Goal: Task Accomplishment & Management: Use online tool/utility

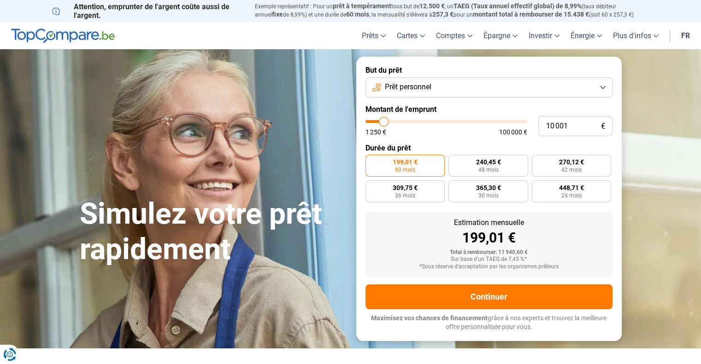
type input "67 750"
type input "67750"
click at [472, 120] on input "range" at bounding box center [446, 121] width 162 height 3
radio input "false"
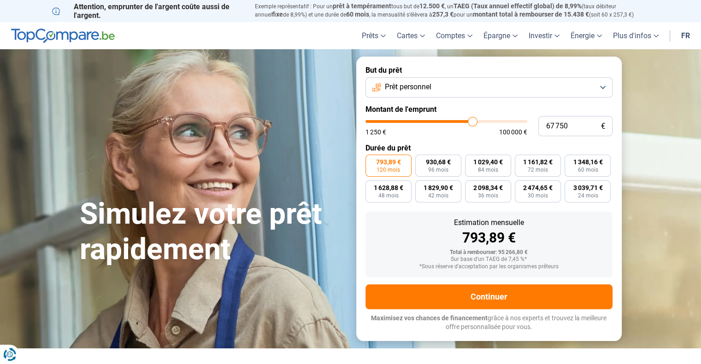
type input "60 750"
type input "60750"
click at [461, 122] on input "range" at bounding box center [446, 121] width 162 height 3
click at [602, 87] on button "Prêt personnel" at bounding box center [488, 87] width 247 height 20
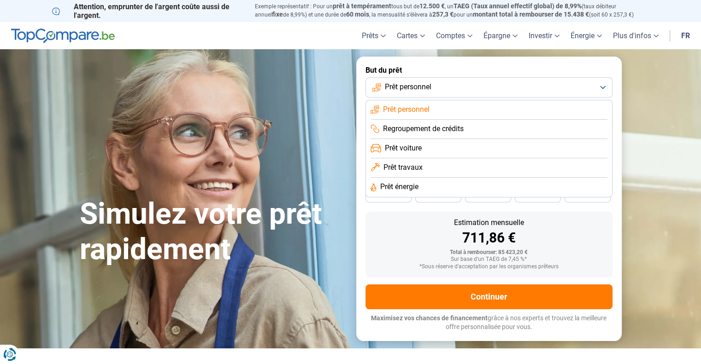
click at [412, 165] on span "Prêt travaux" at bounding box center [402, 168] width 39 height 10
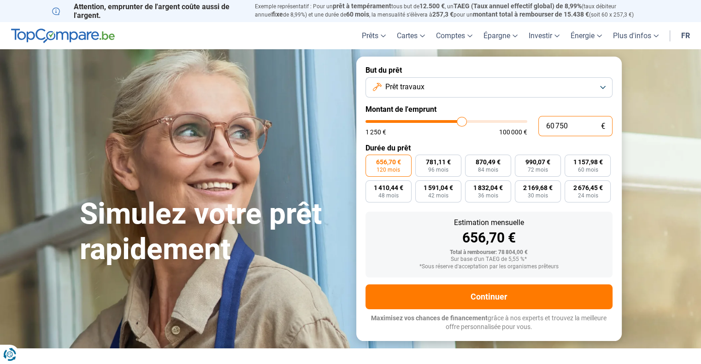
drag, startPoint x: 575, startPoint y: 130, endPoint x: 532, endPoint y: 121, distance: 43.9
click at [532, 121] on div "60 750 € 1 250 € 100 000 €" at bounding box center [488, 126] width 247 height 20
type input "6"
type input "1250"
type input "60"
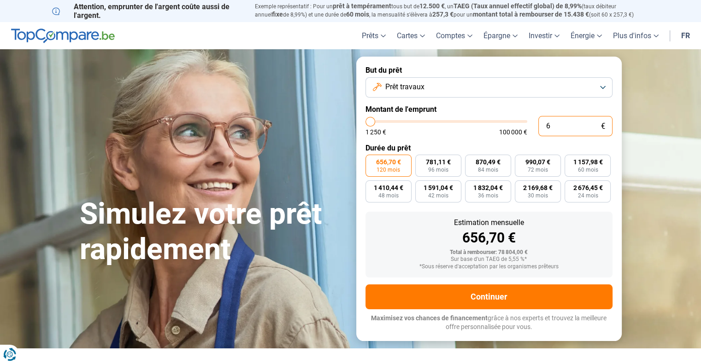
type input "1250"
type input "600"
type input "1250"
type input "6 000"
type input "6000"
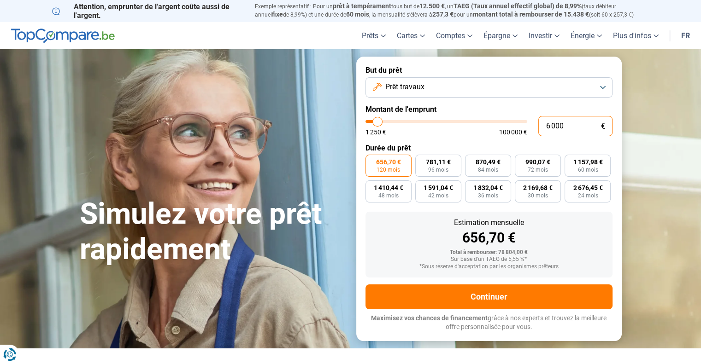
type input "60 000"
type input "60000"
drag, startPoint x: 550, startPoint y: 123, endPoint x: 536, endPoint y: 125, distance: 14.4
click at [536, 125] on div "60 000 € 1 250 € 100 000 €" at bounding box center [488, 126] width 247 height 20
type input "50 000"
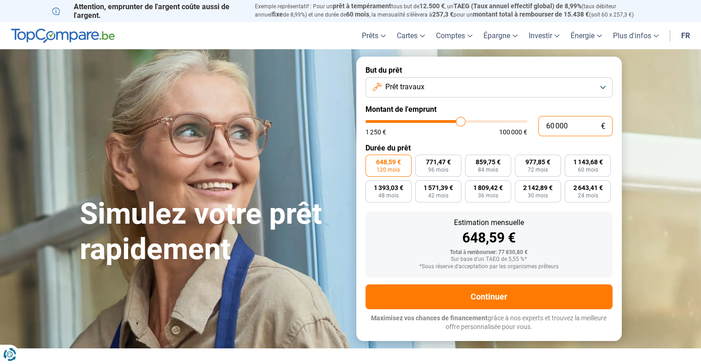
type input "50000"
type input "50 000"
click at [604, 88] on button "Prêt travaux" at bounding box center [488, 87] width 247 height 20
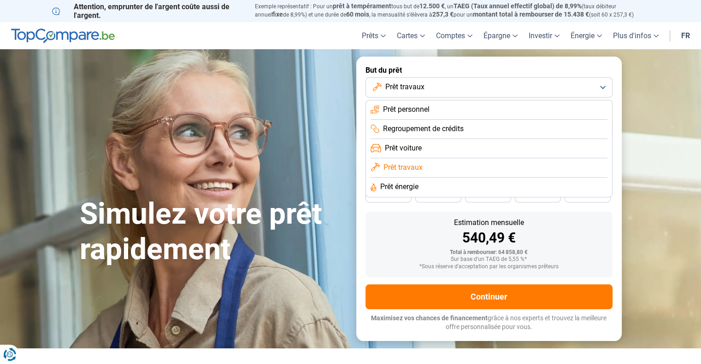
click at [432, 108] on li "Prêt personnel" at bounding box center [488, 109] width 237 height 19
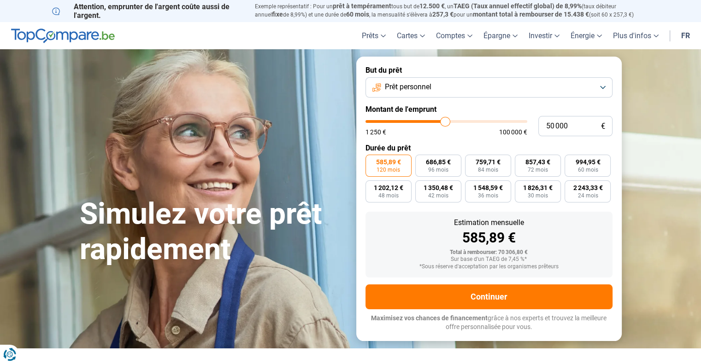
click at [601, 87] on button "Prêt personnel" at bounding box center [488, 87] width 247 height 20
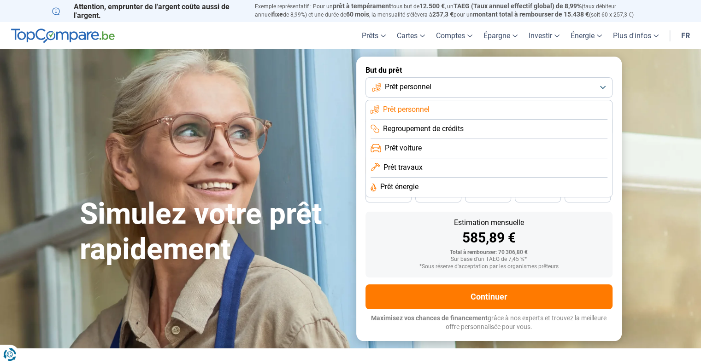
click at [420, 164] on span "Prêt travaux" at bounding box center [402, 168] width 39 height 10
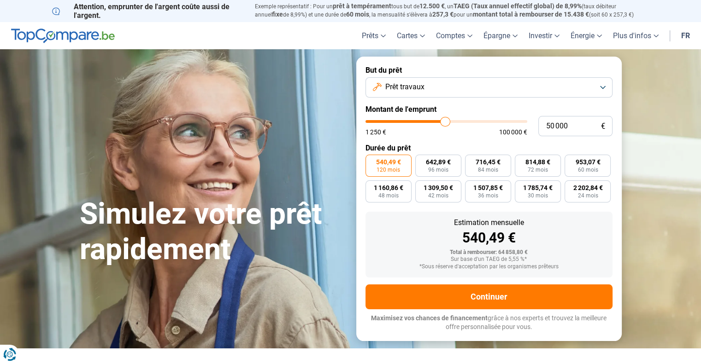
click at [600, 84] on button "Prêt travaux" at bounding box center [488, 87] width 247 height 20
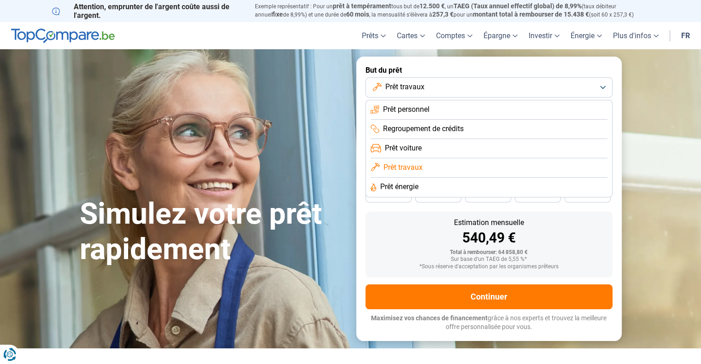
click at [419, 112] on span "Prêt personnel" at bounding box center [406, 110] width 47 height 10
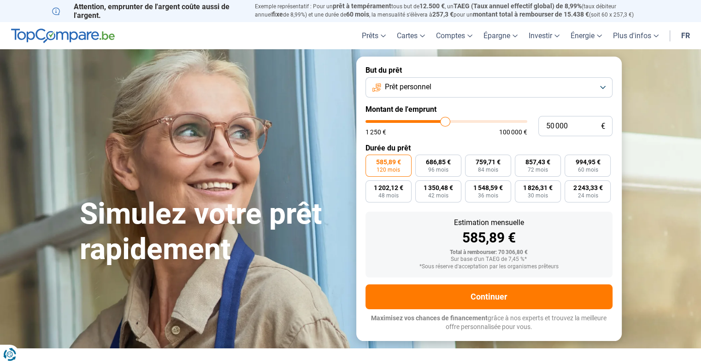
click at [596, 84] on button "Prêt personnel" at bounding box center [488, 87] width 247 height 20
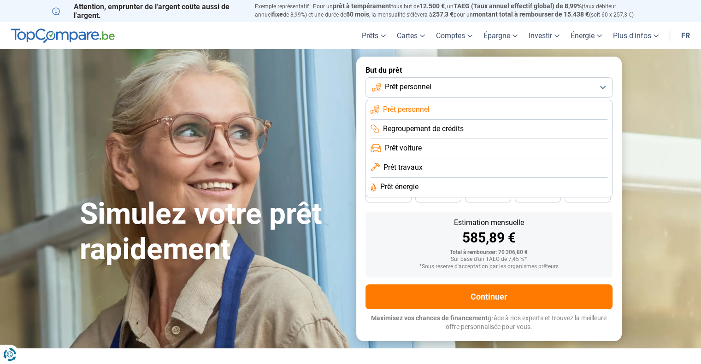
click at [410, 167] on span "Prêt travaux" at bounding box center [402, 168] width 39 height 10
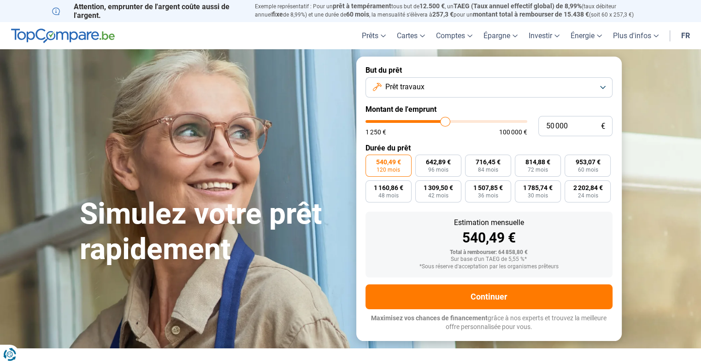
click at [600, 84] on button "Prêt travaux" at bounding box center [488, 87] width 247 height 20
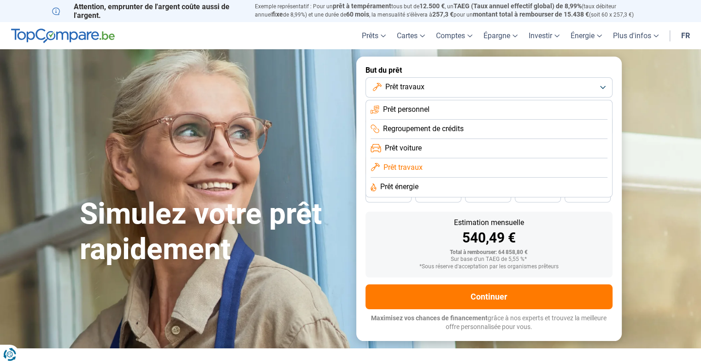
click at [658, 146] on section "Simulez votre prêt rapidement Simulez votre prêt rapidement But du prêt Prêt tr…" at bounding box center [350, 198] width 701 height 299
